Goal: Book appointment/travel/reservation

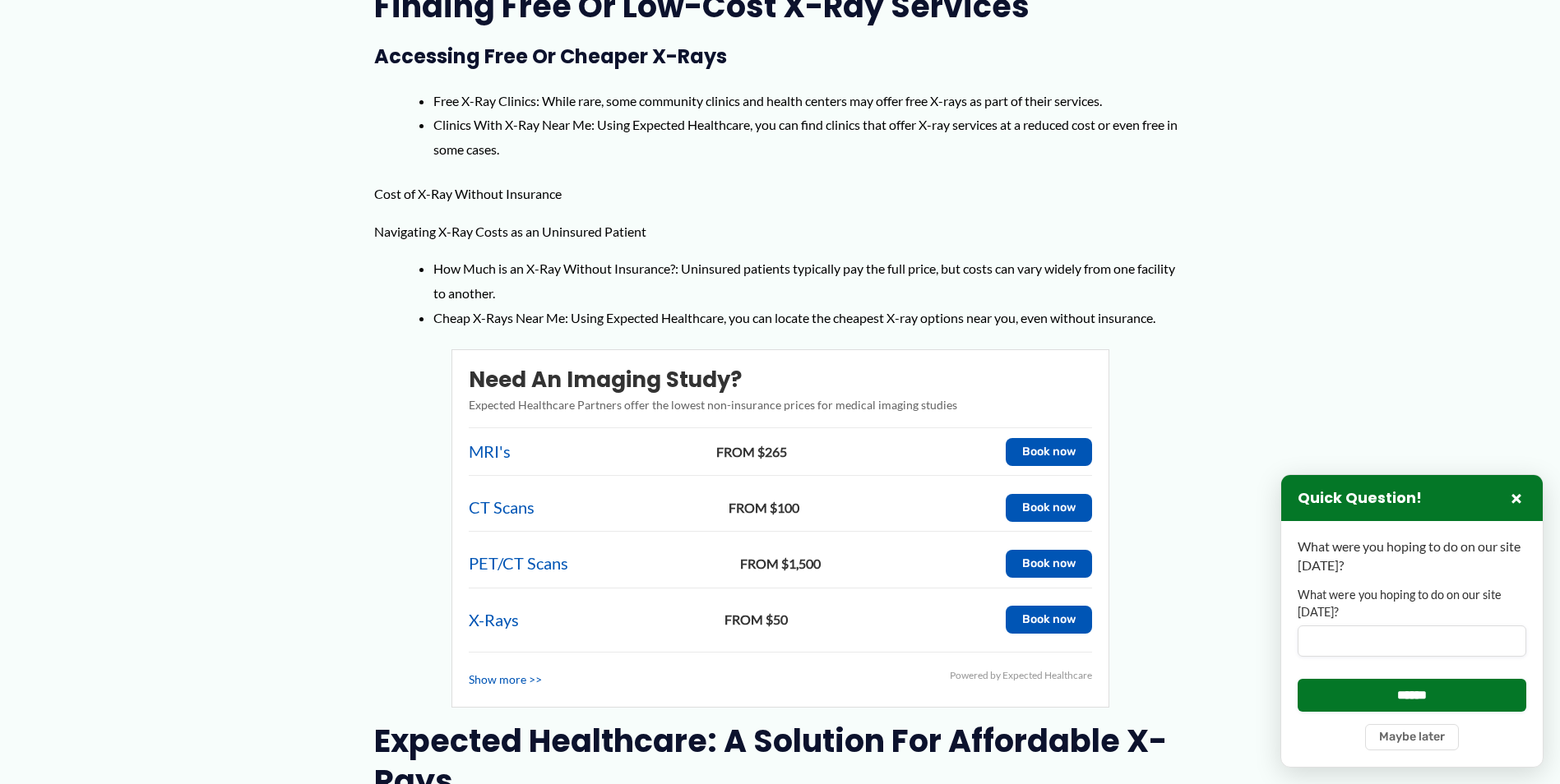
scroll to position [1316, 0]
click at [800, 606] on span "FROM $50" at bounding box center [756, 619] width 466 height 25
click at [747, 606] on span "FROM $50" at bounding box center [756, 619] width 466 height 25
click at [1027, 605] on button "Book now" at bounding box center [1048, 619] width 86 height 28
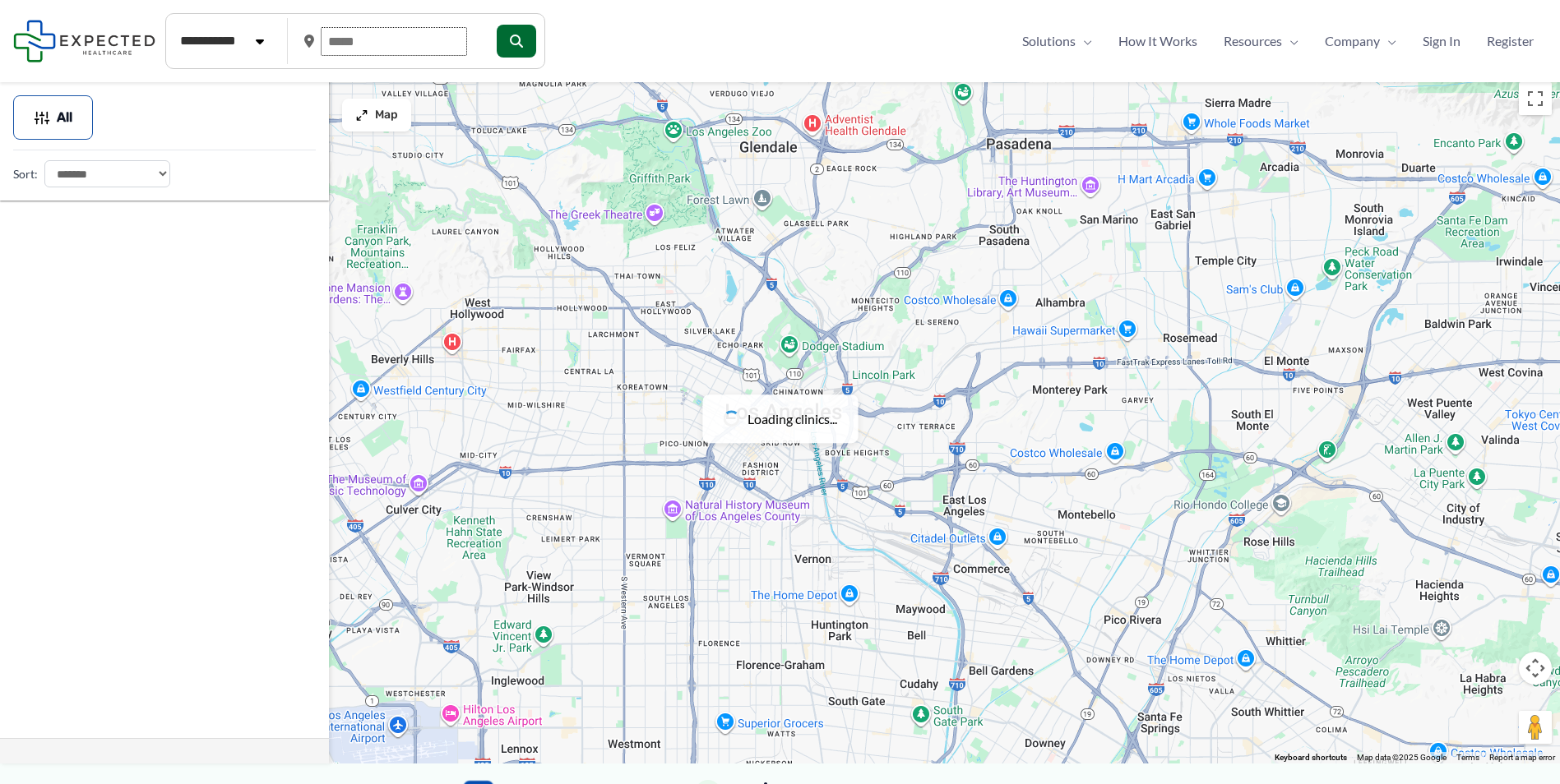
click at [405, 46] on input "text" at bounding box center [394, 41] width 146 height 29
type input "*****"
click at [534, 34] on button "submit" at bounding box center [514, 42] width 40 height 33
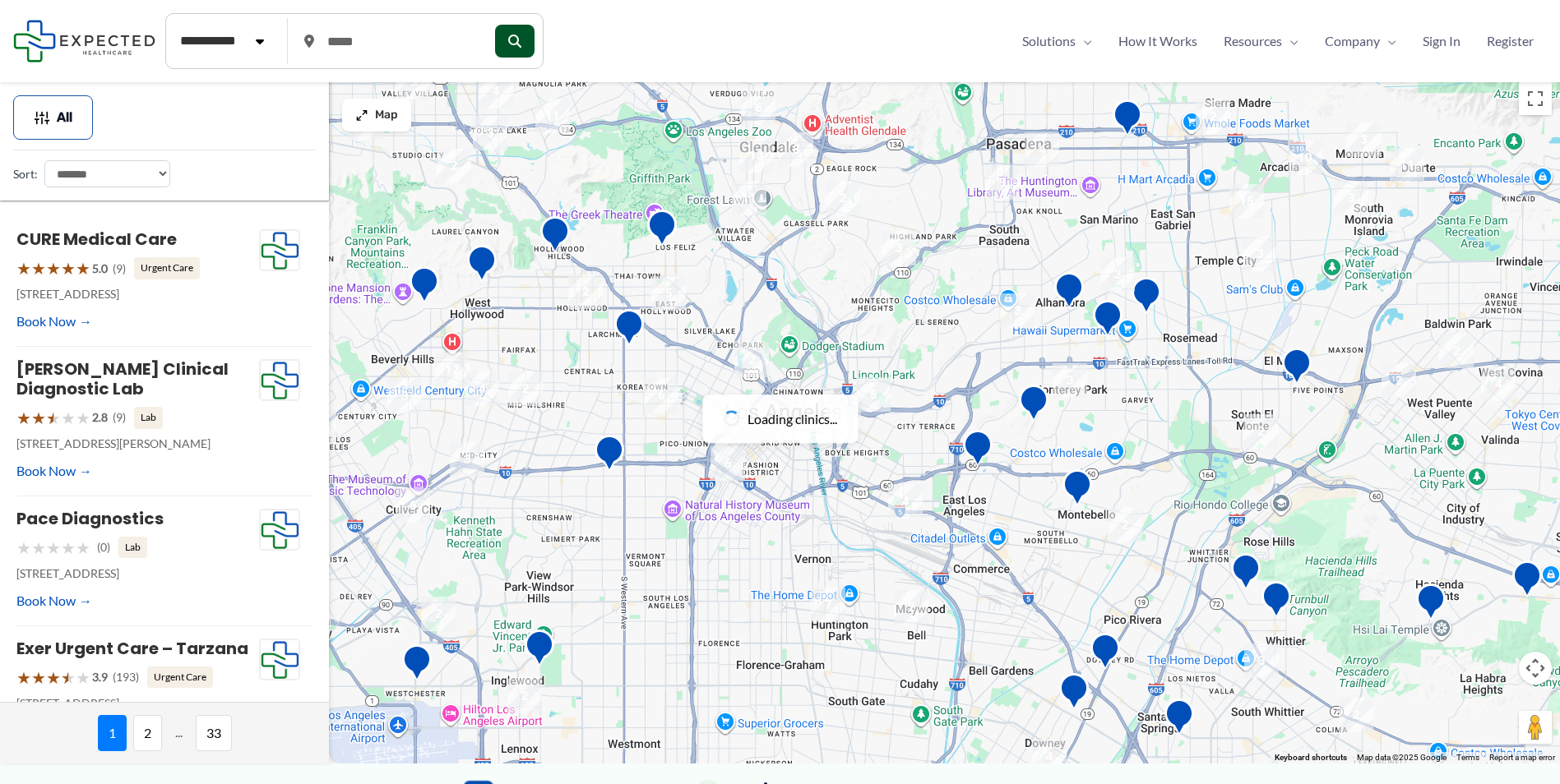
click at [533, 39] on button "submit" at bounding box center [514, 42] width 40 height 33
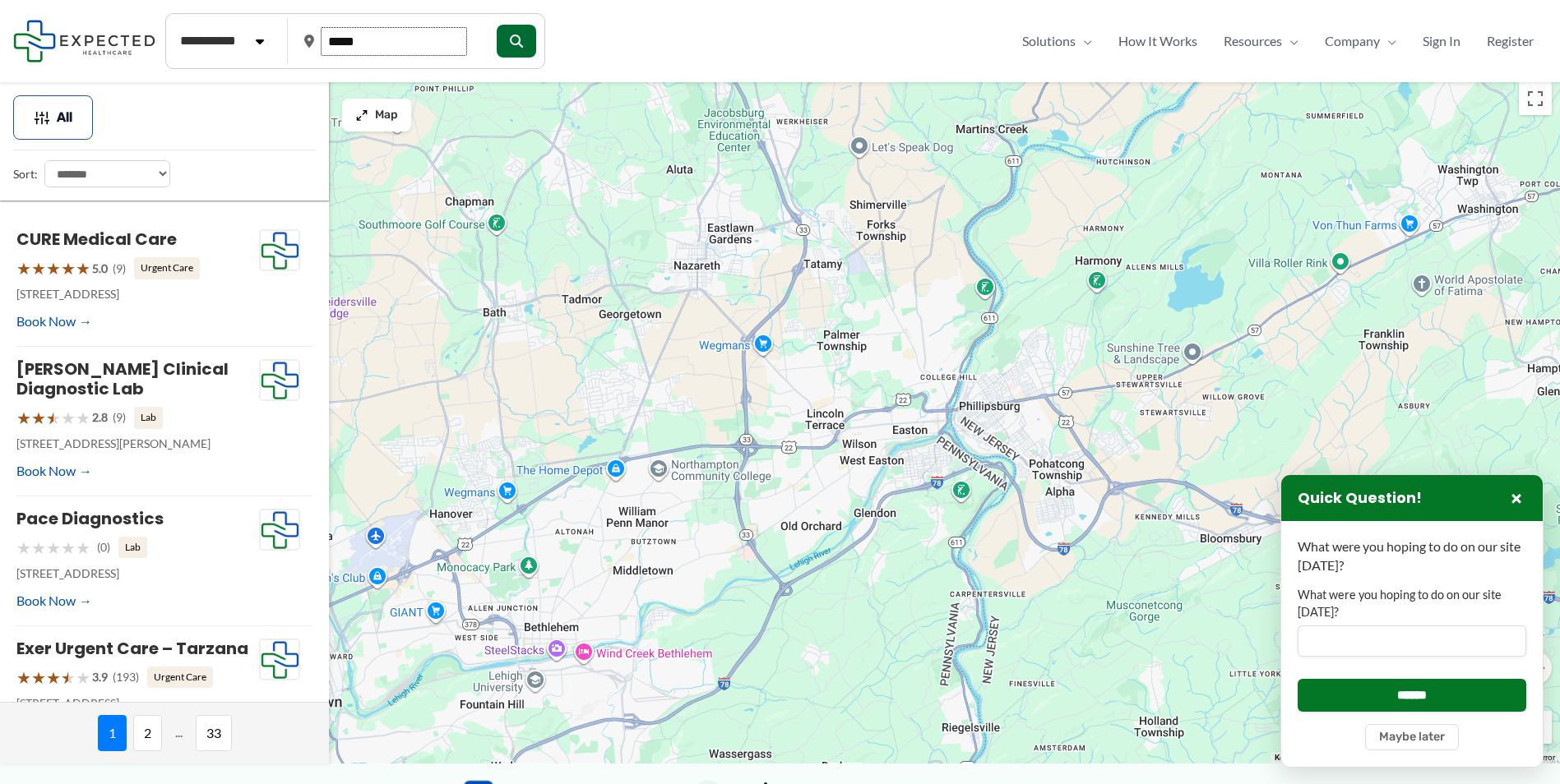
click at [467, 41] on input "*****" at bounding box center [394, 41] width 146 height 29
click at [534, 38] on button "submit" at bounding box center [514, 42] width 40 height 33
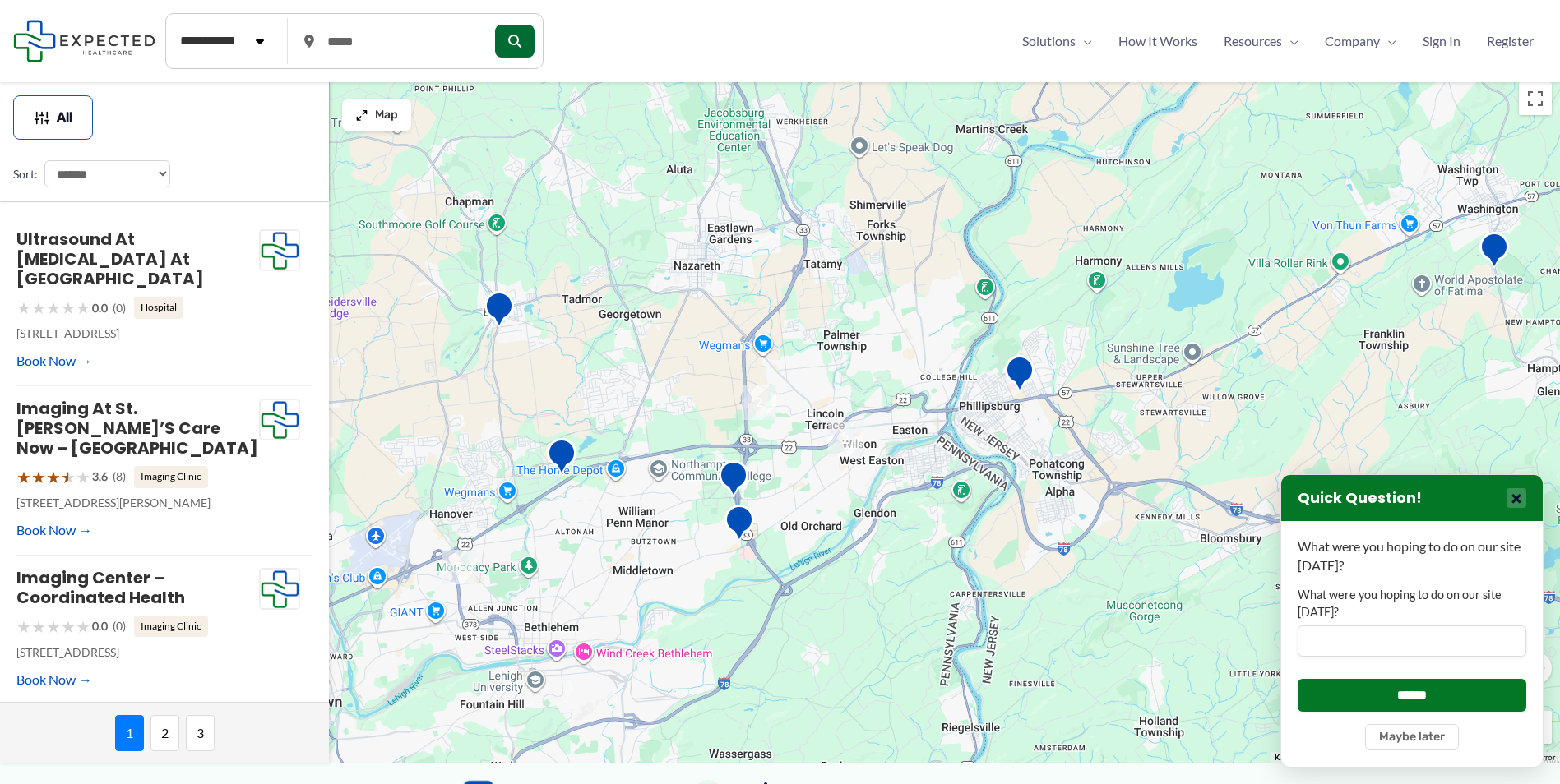
click at [1519, 500] on button "×" at bounding box center [1516, 497] width 19 height 19
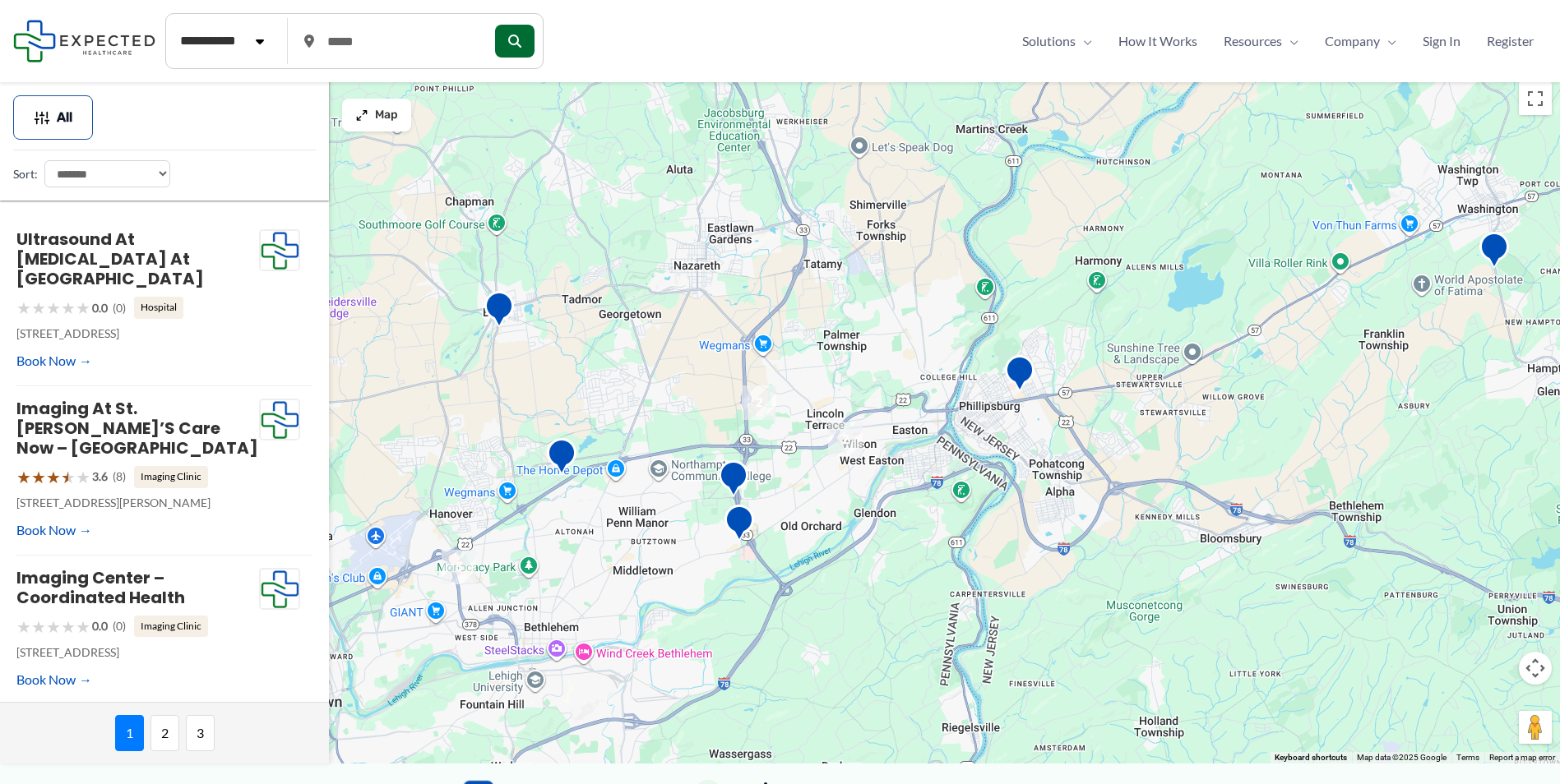
click at [844, 444] on img "2" at bounding box center [844, 439] width 34 height 34
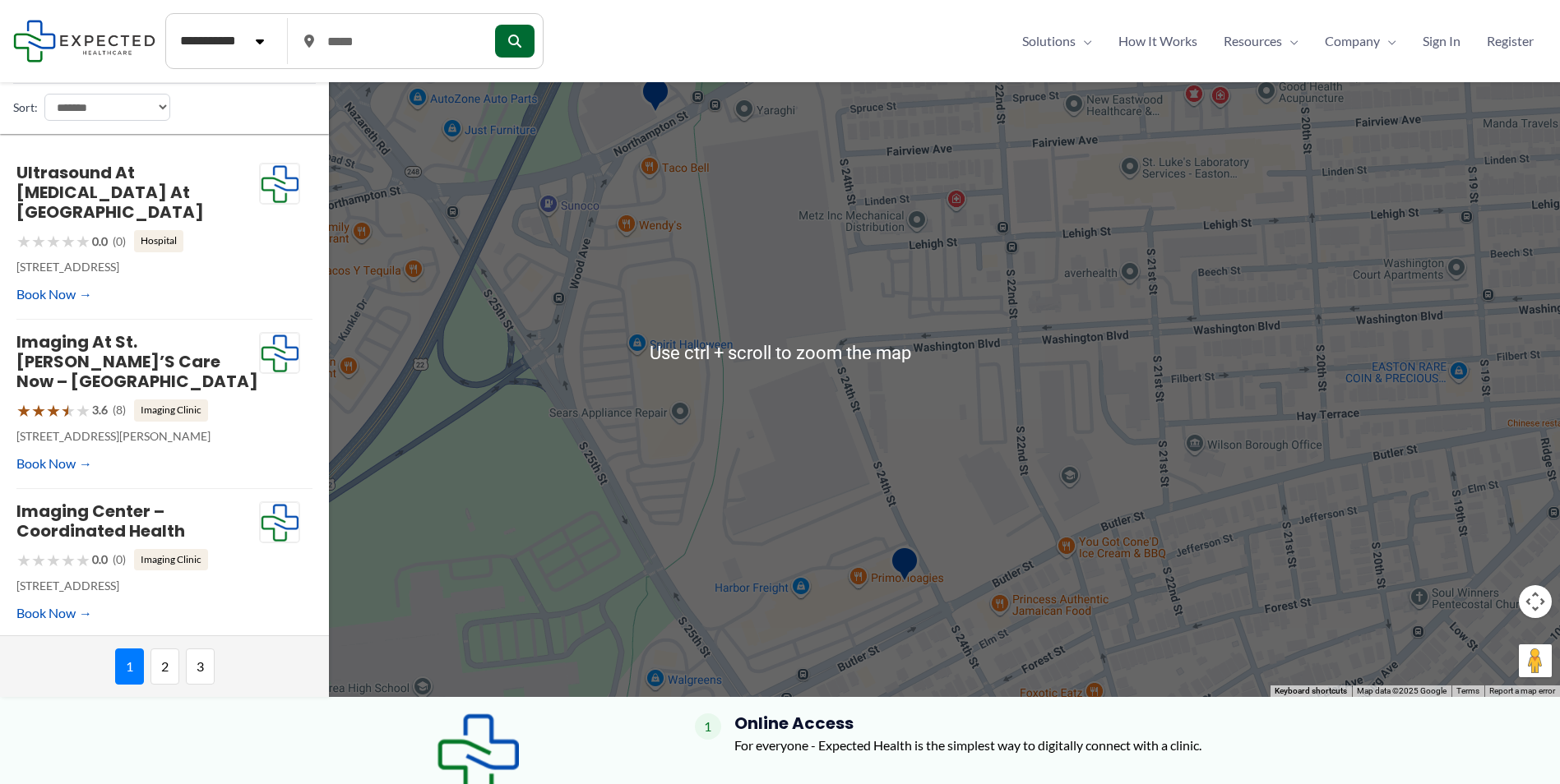
scroll to position [82, 0]
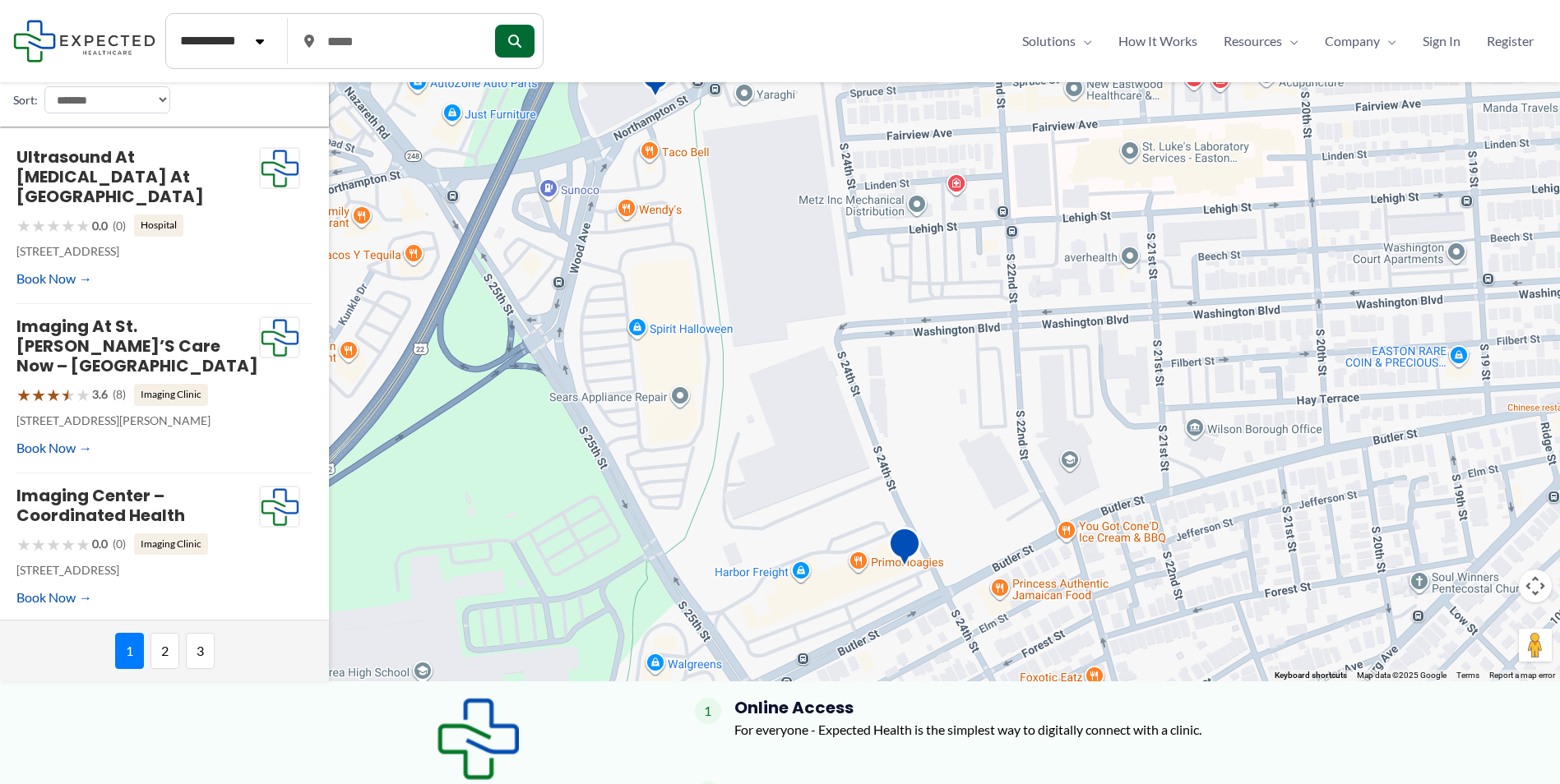
click at [904, 541] on img "Easton Hospital Imaging Center" at bounding box center [904, 549] width 33 height 45
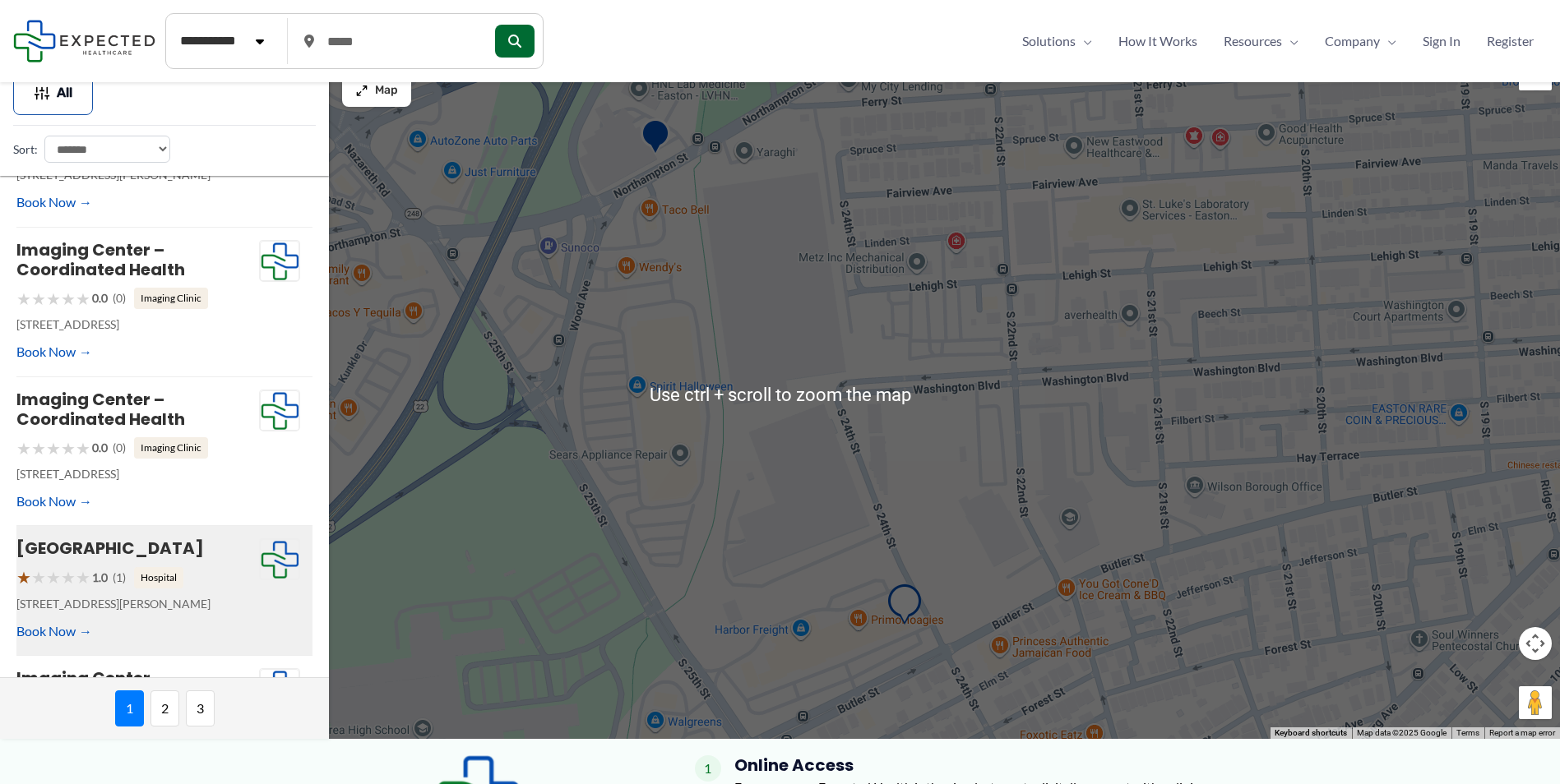
scroll to position [0, 0]
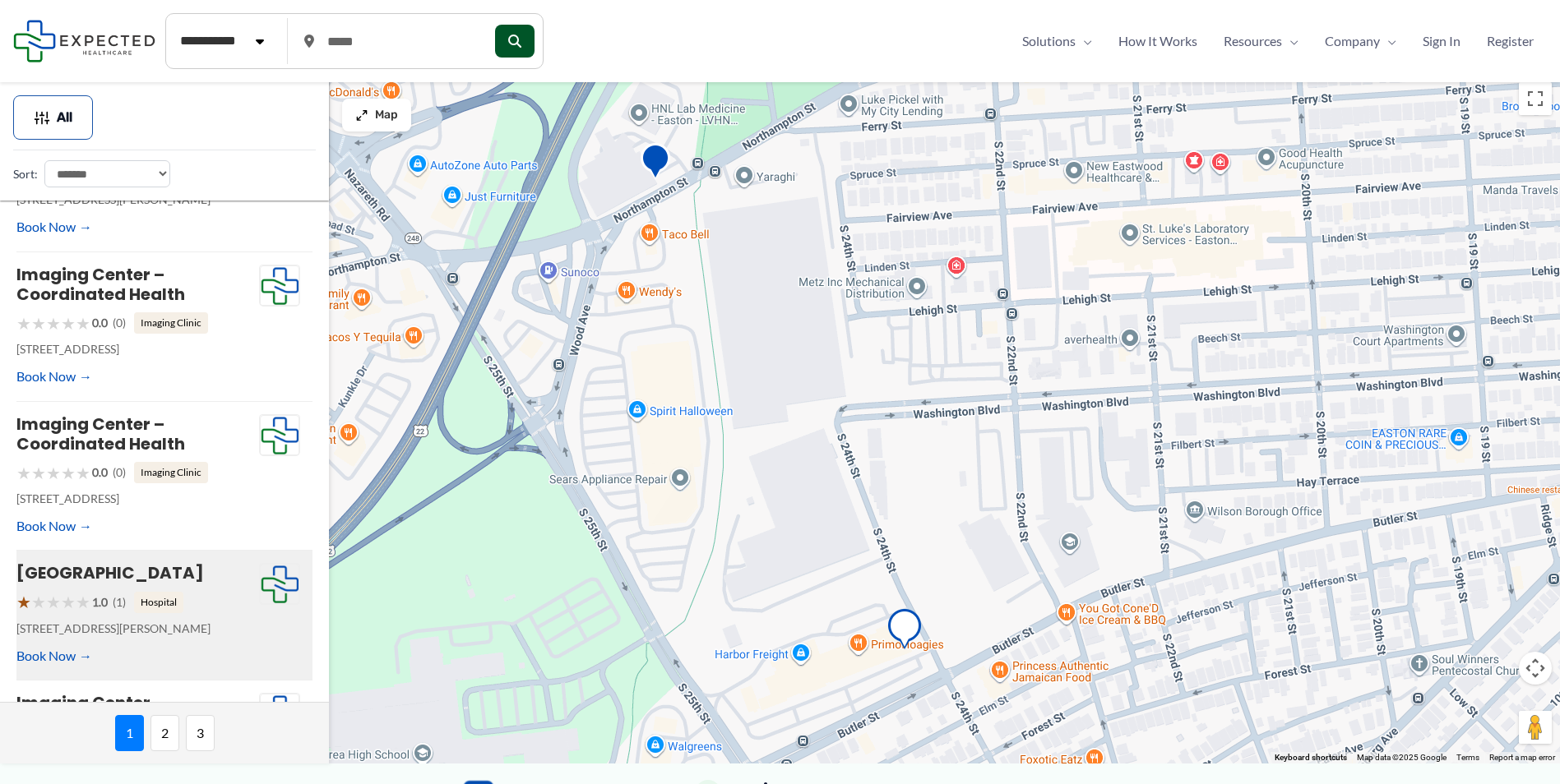
click at [534, 50] on button "submit" at bounding box center [514, 42] width 40 height 33
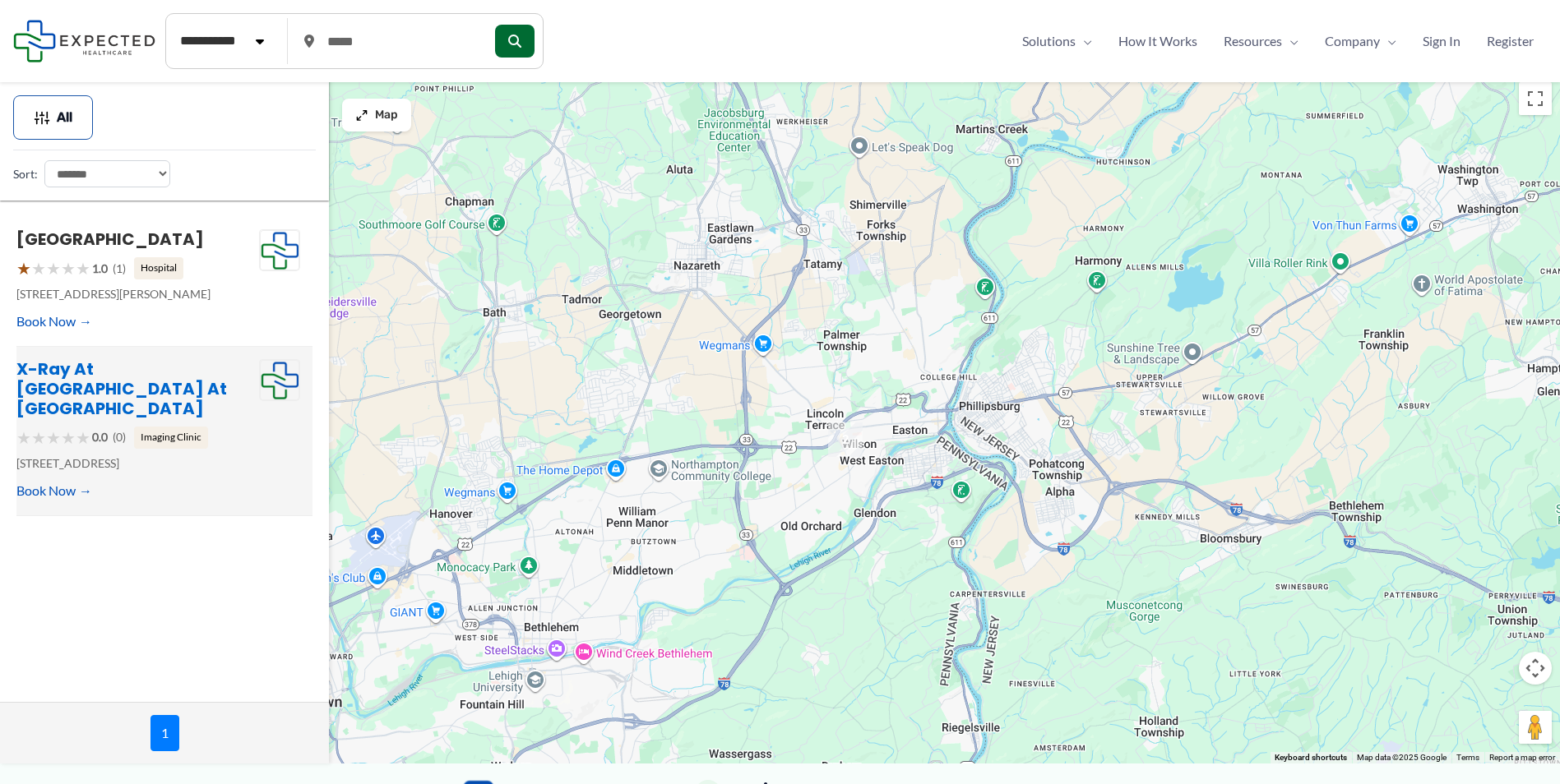
click at [153, 385] on link "X-ray at Health Center at Easton" at bounding box center [122, 389] width 211 height 63
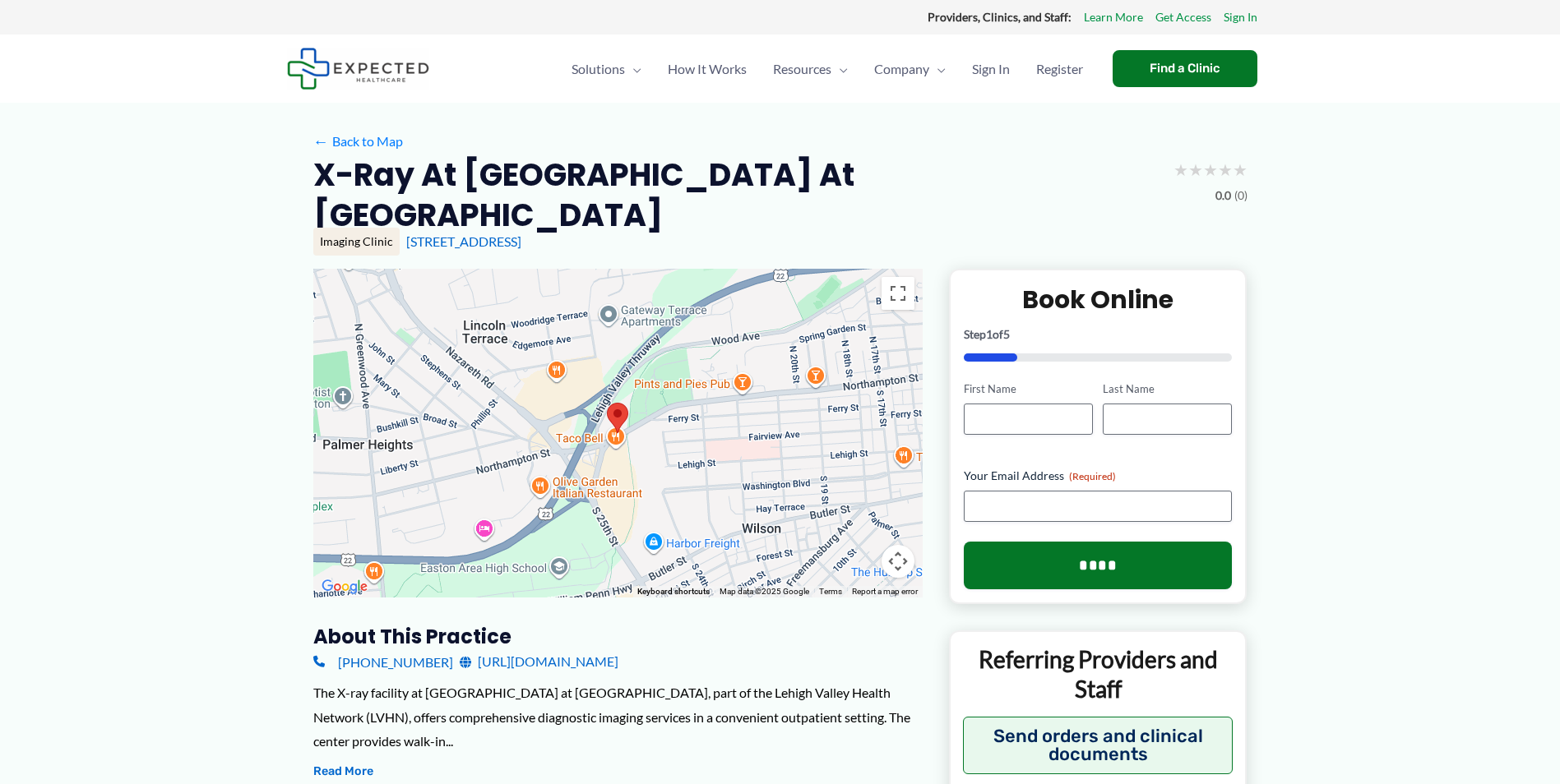
click at [512, 166] on h2 "X-ray at [GEOGRAPHIC_DATA] at [GEOGRAPHIC_DATA]" at bounding box center [737, 195] width 847 height 81
click at [462, 234] on link "2401 Northampton St, Easton, PA" at bounding box center [463, 241] width 115 height 16
